Goal: Information Seeking & Learning: Learn about a topic

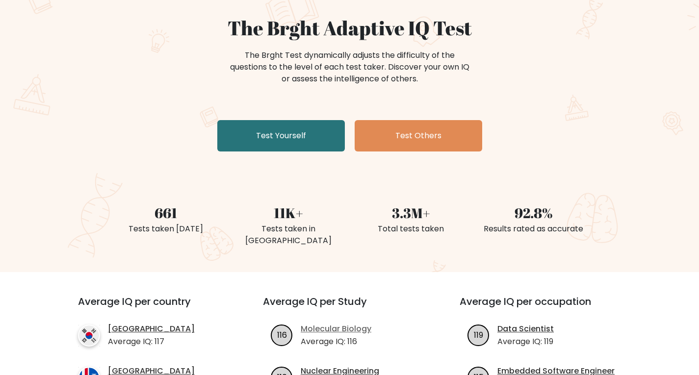
scroll to position [67, 0]
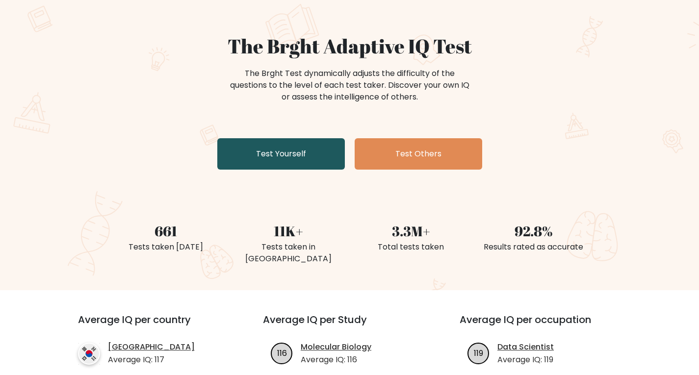
click at [311, 155] on link "Test Yourself" at bounding box center [280, 153] width 127 height 31
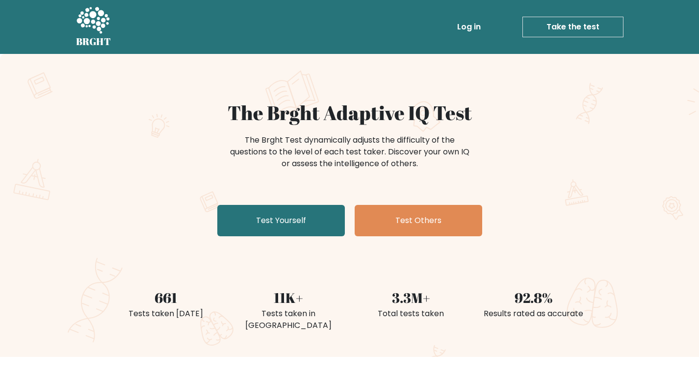
scroll to position [67, 0]
